Goal: Navigation & Orientation: Find specific page/section

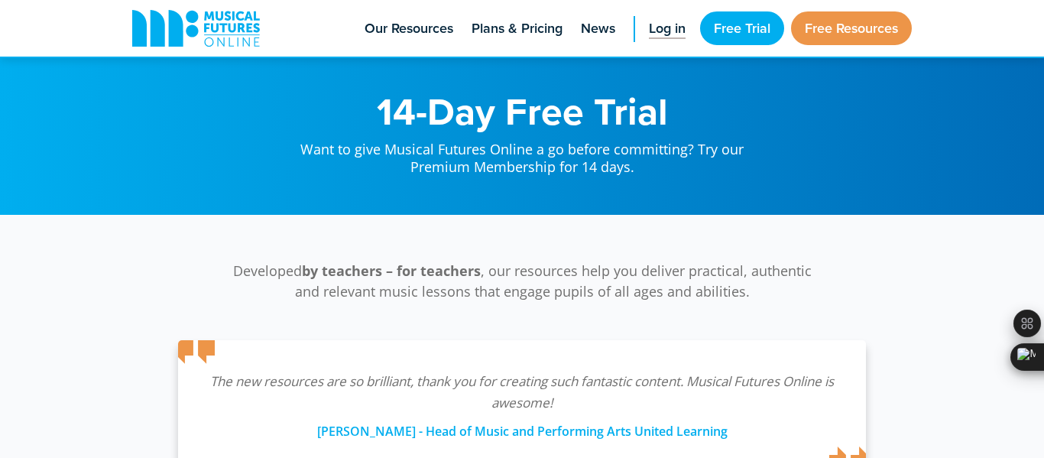
click at [657, 31] on span "Log in" at bounding box center [667, 28] width 37 height 21
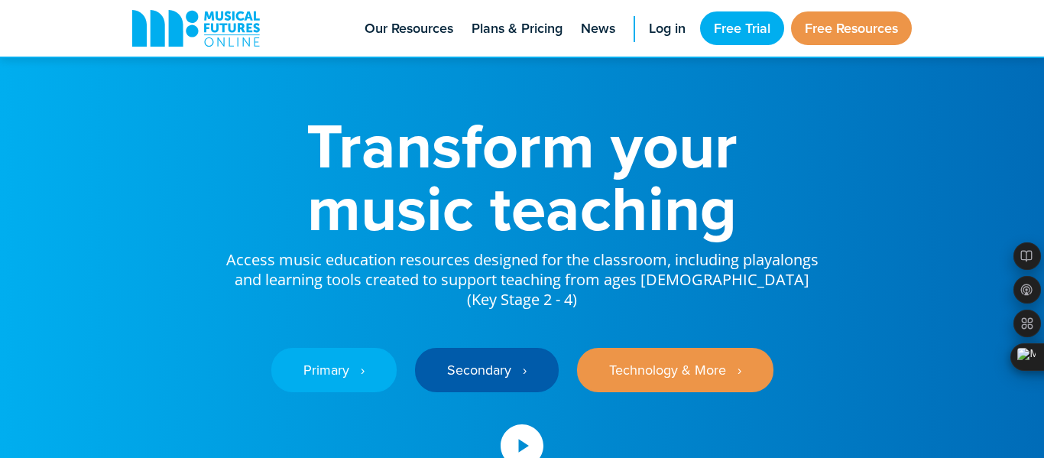
scroll to position [39, 0]
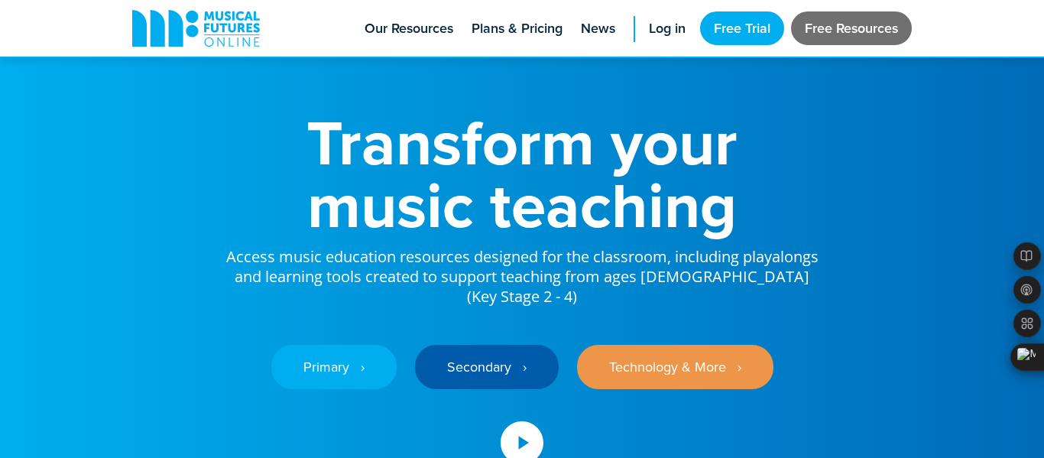
click at [880, 28] on link "Free Resources" at bounding box center [851, 28] width 121 height 34
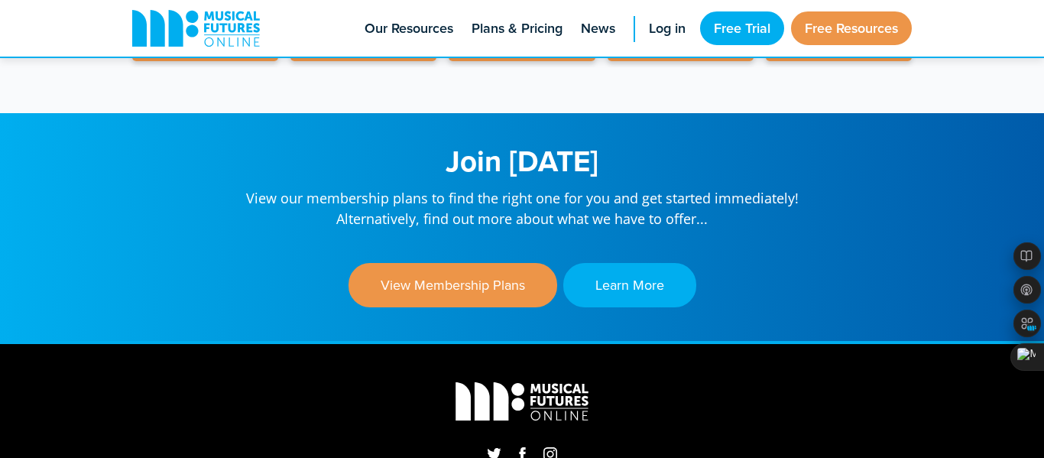
scroll to position [4908, 0]
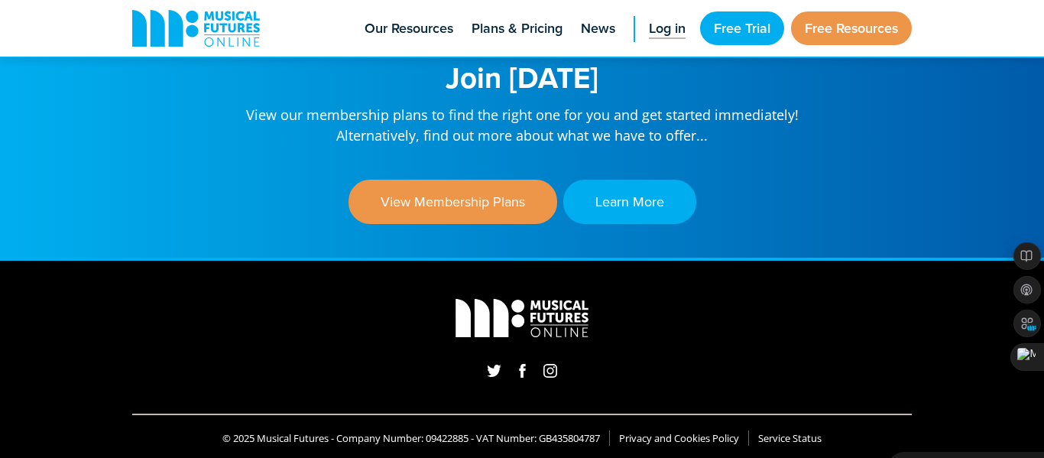
click at [659, 36] on span "Log in" at bounding box center [667, 28] width 37 height 21
